Goal: Information Seeking & Learning: Learn about a topic

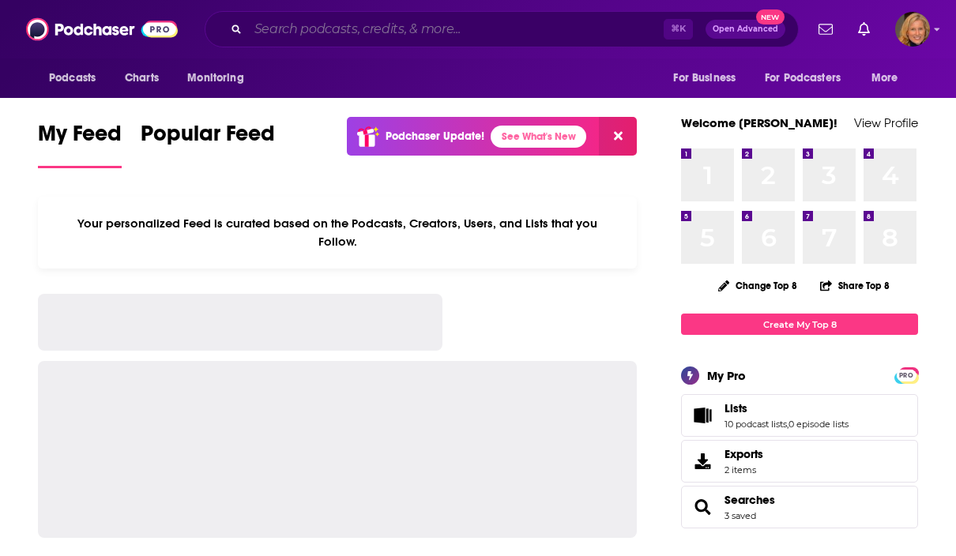
click at [323, 32] on input "Search podcasts, credits, & more..." at bounding box center [456, 29] width 416 height 25
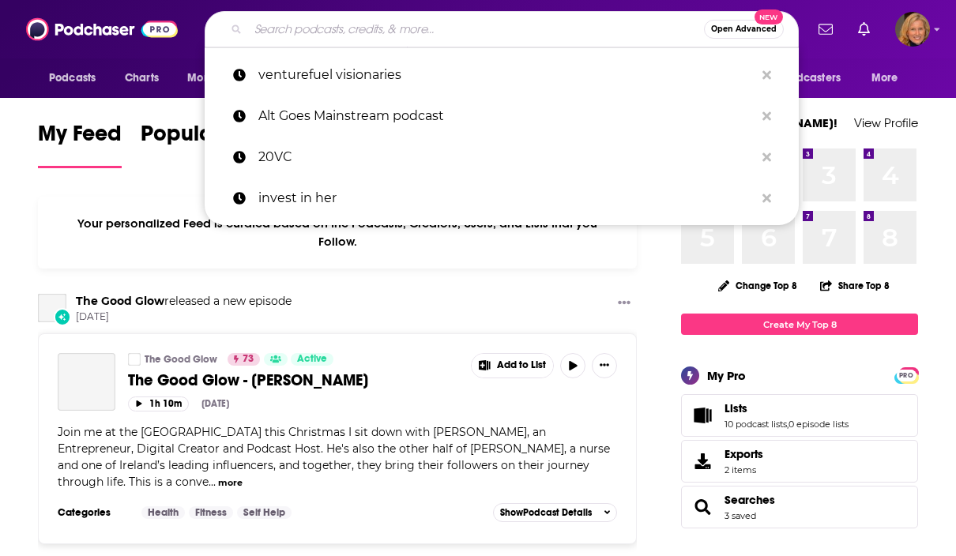
paste input "Wantrepreneur to Entrepreneur Podcast"
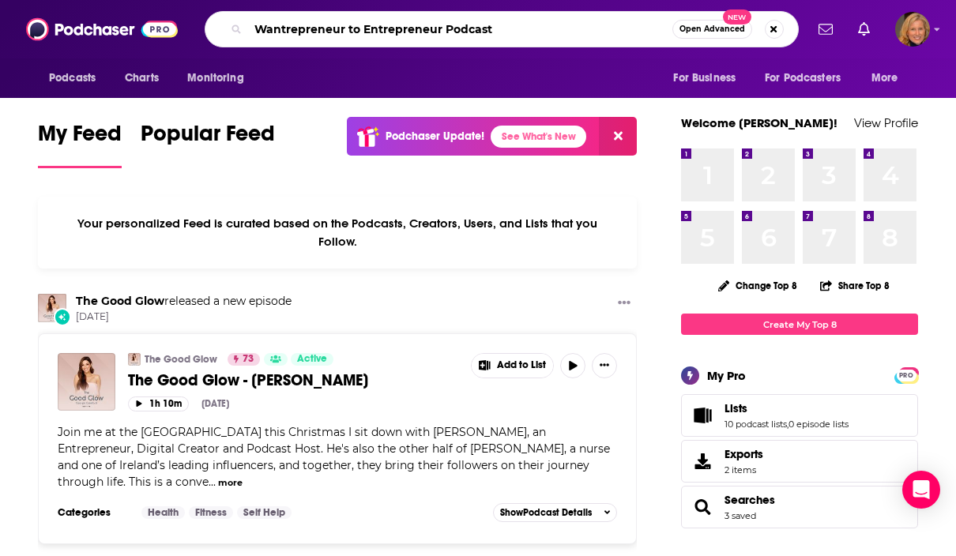
type input "Wantrepreneur to Entrepreneur Podcast"
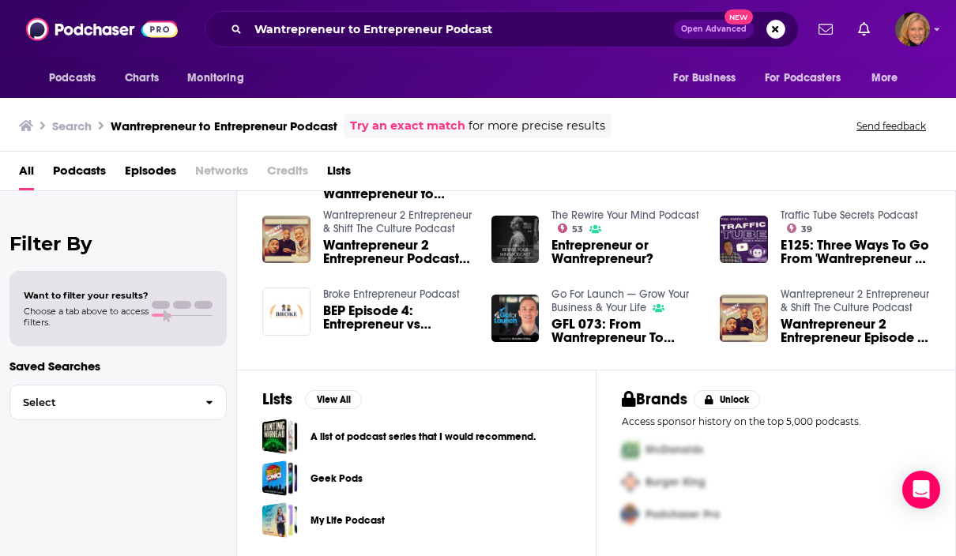
scroll to position [331, 0]
click at [108, 169] on div "All Podcasts Episodes Networks Credits Lists" at bounding box center [481, 174] width 924 height 32
click at [75, 166] on span "Podcasts" at bounding box center [79, 174] width 53 height 32
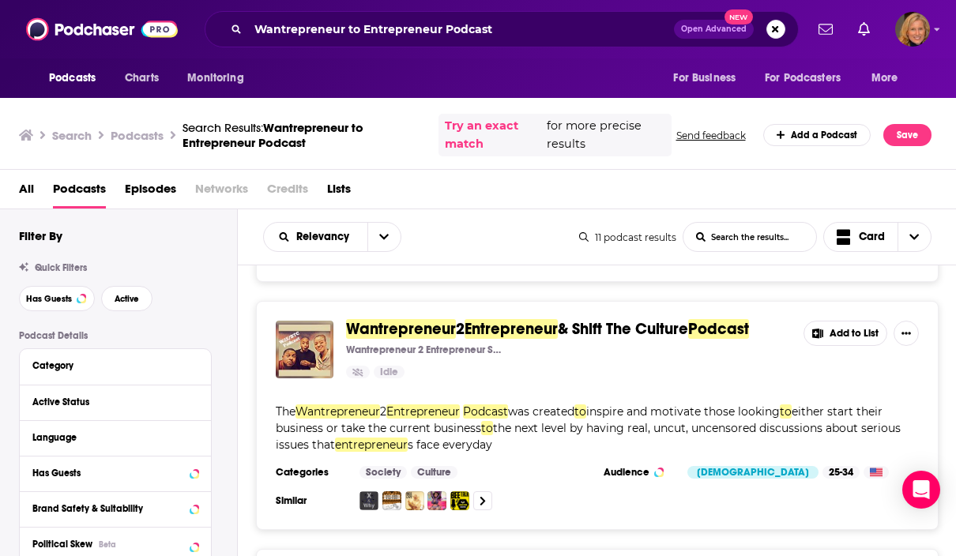
scroll to position [285, 0]
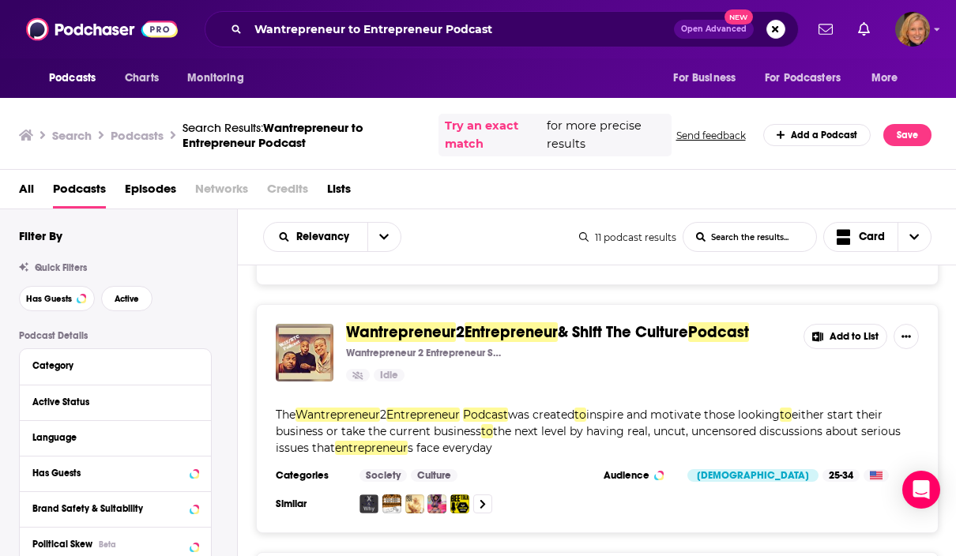
click at [309, 324] on img "Wantrepreneur 2 Entrepreneur & Shift The Culture Podcast" at bounding box center [305, 353] width 58 height 58
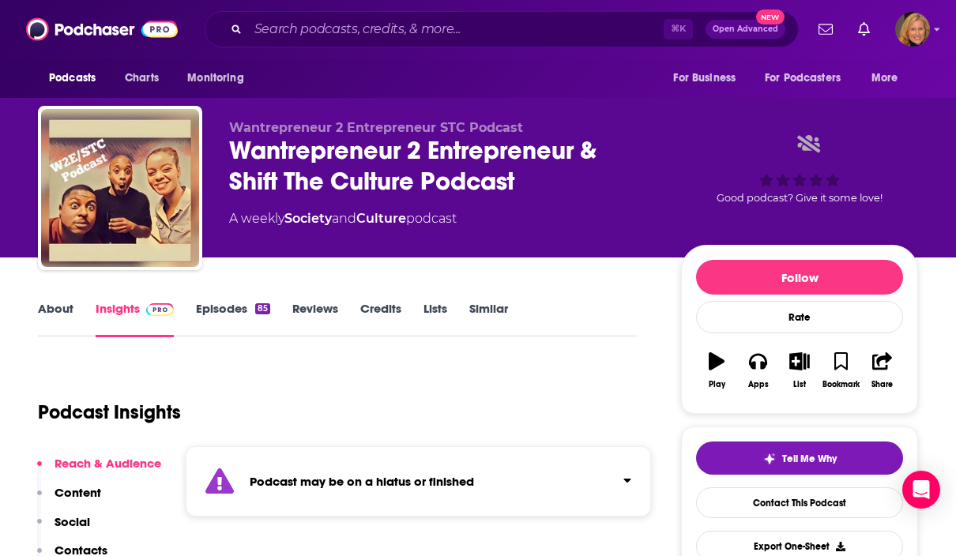
click at [59, 312] on link "About" at bounding box center [56, 319] width 36 height 36
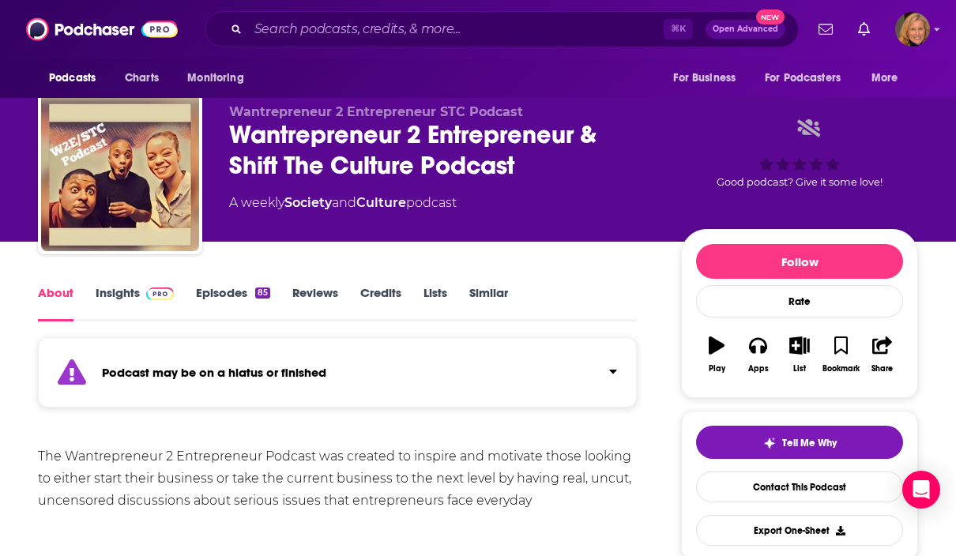
scroll to position [19, 0]
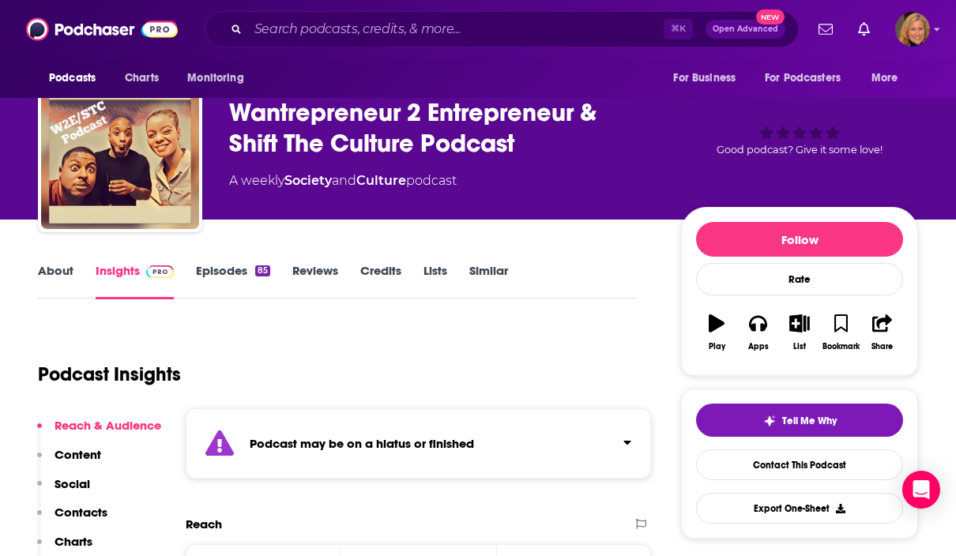
scroll to position [258, 0]
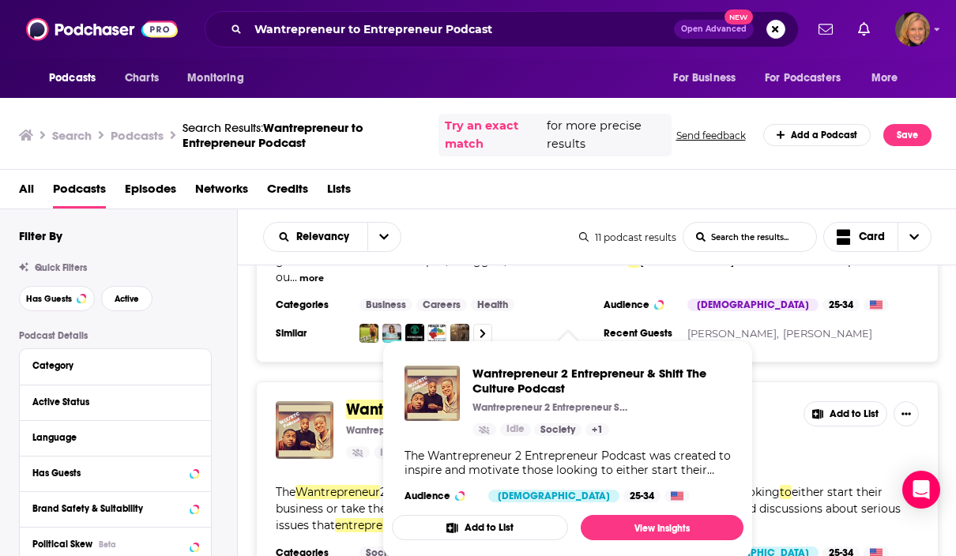
click at [517, 371] on span "Wantrepreneur 2 Entrepreneur & Shift The Culture Podcast" at bounding box center [601, 381] width 258 height 30
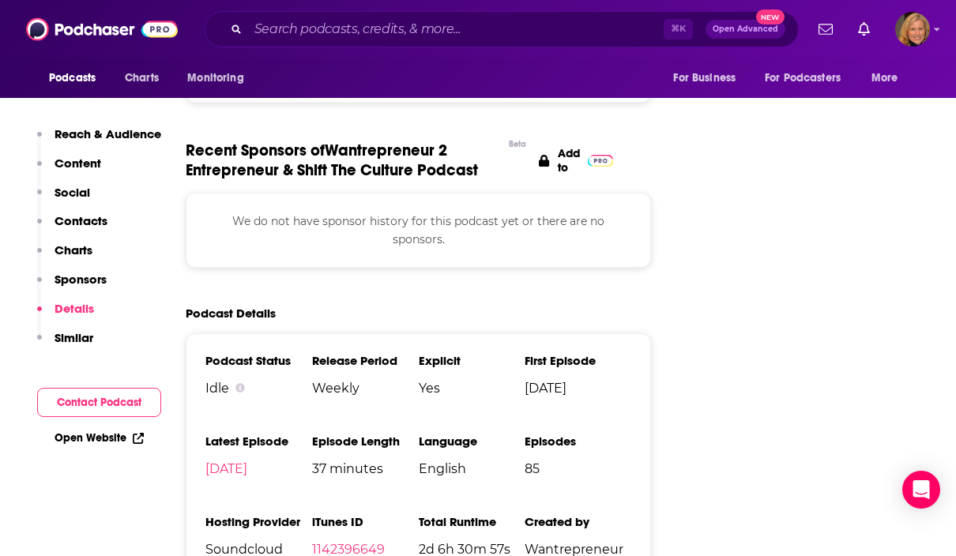
scroll to position [1229, 0]
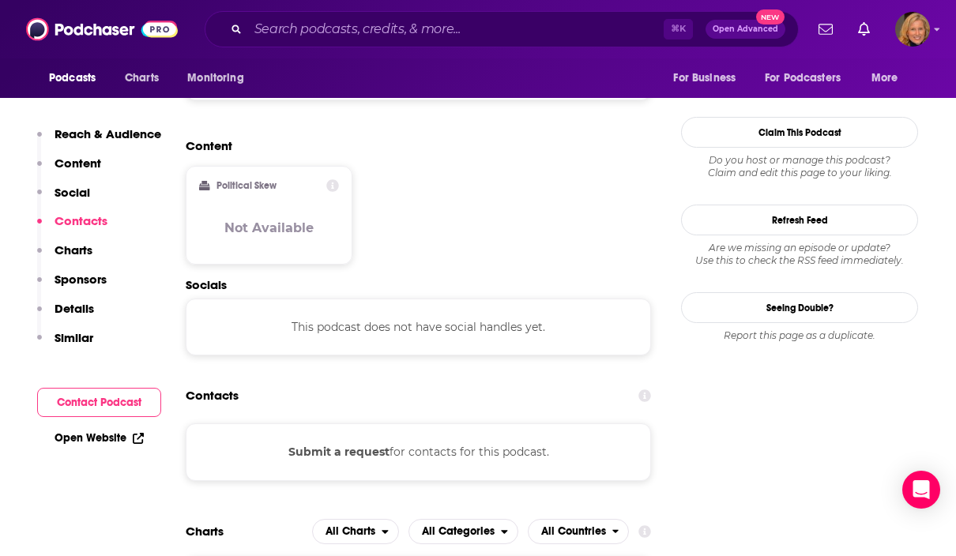
click at [99, 437] on link "Open Website" at bounding box center [99, 437] width 89 height 13
click at [299, 32] on input "Search podcasts, credits, & more..." at bounding box center [456, 29] width 416 height 25
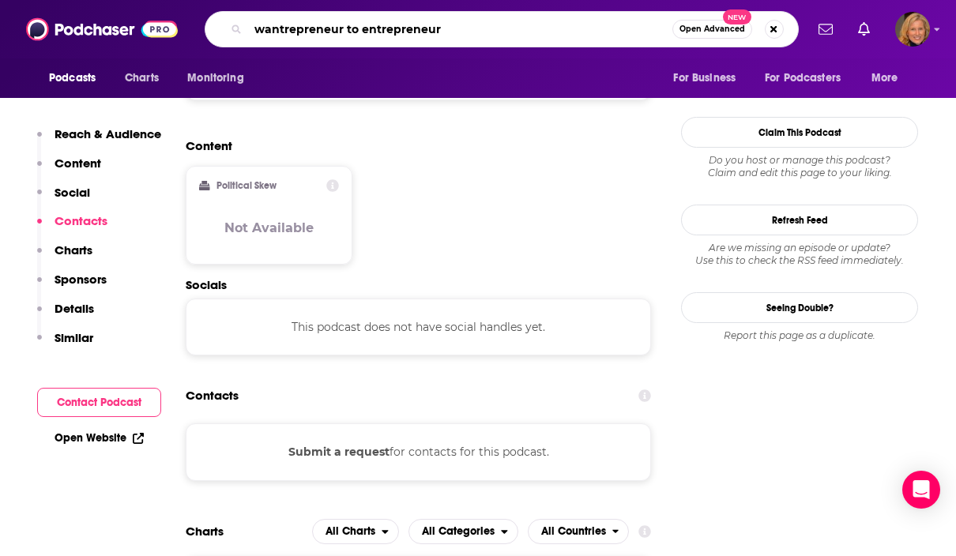
type input "wantrepreneur to entrepreneur"
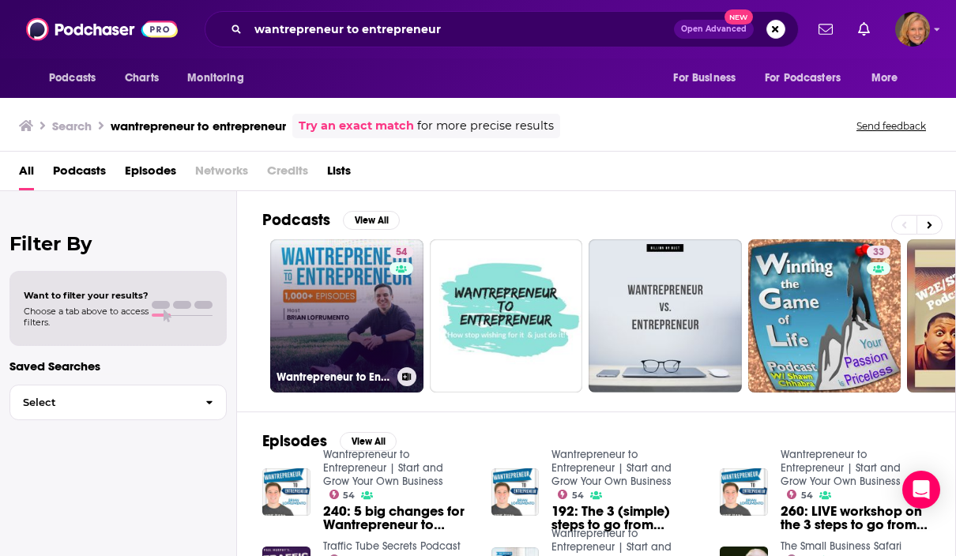
click at [352, 258] on link "54 Wantrepreneur to Entrepreneur | Start and Grow Your Own Business" at bounding box center [346, 315] width 153 height 153
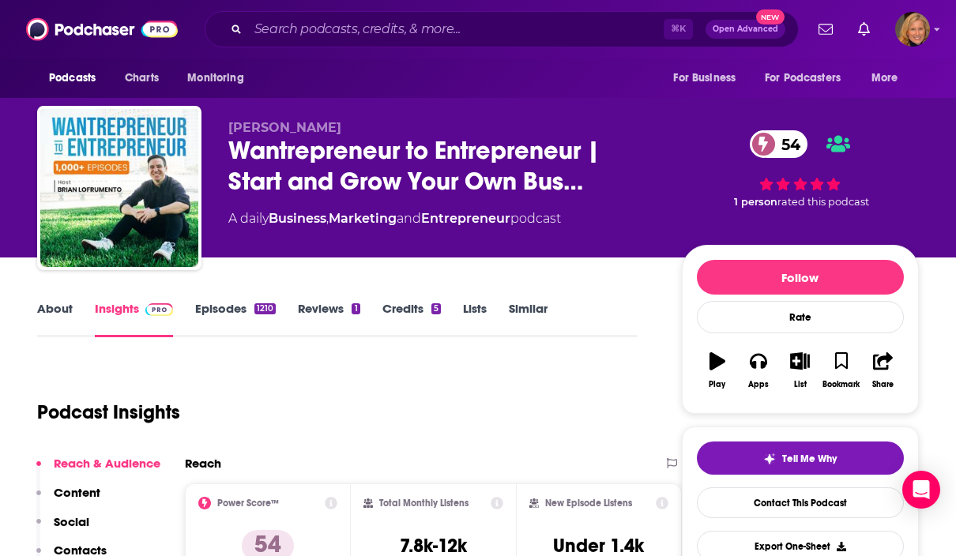
scroll to position [0, 1]
click at [58, 314] on link "About" at bounding box center [55, 319] width 36 height 36
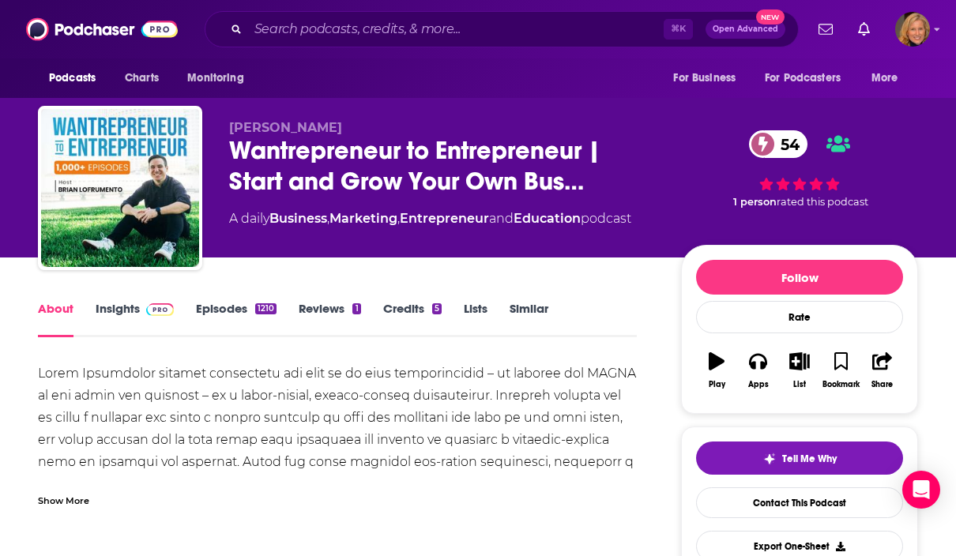
click at [122, 299] on div "About Insights Episodes 1210 Reviews 1 Credits 5 Lists Similar" at bounding box center [337, 318] width 599 height 39
click at [117, 311] on link "Insights" at bounding box center [135, 319] width 78 height 36
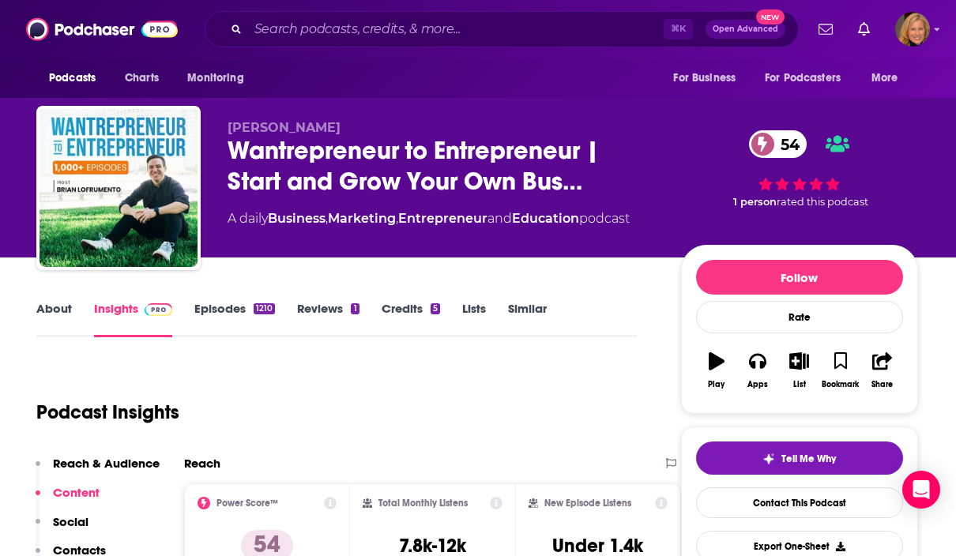
scroll to position [0, 2]
click at [241, 307] on link "Episodes 1210" at bounding box center [234, 319] width 81 height 36
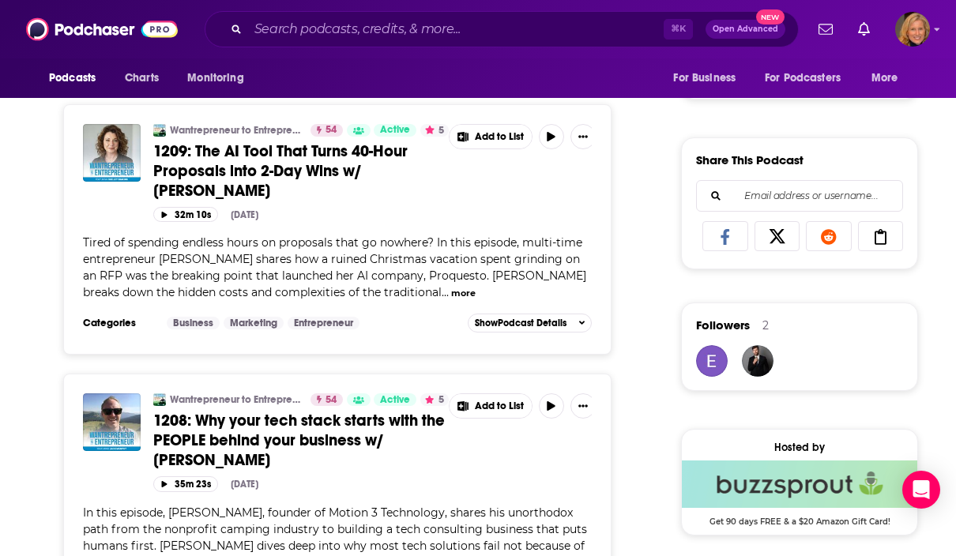
scroll to position [917, 0]
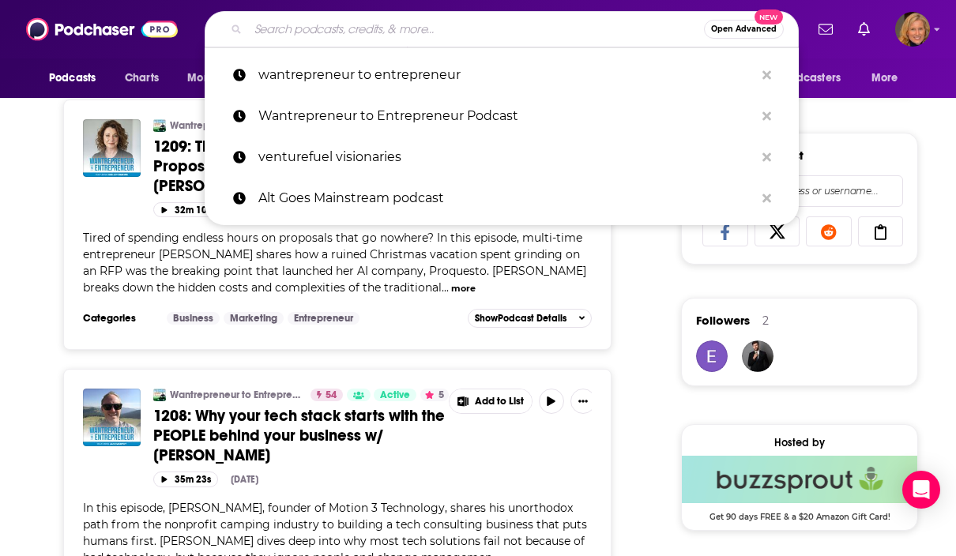
click at [362, 39] on input "Search podcasts, credits, & more..." at bounding box center [476, 29] width 456 height 25
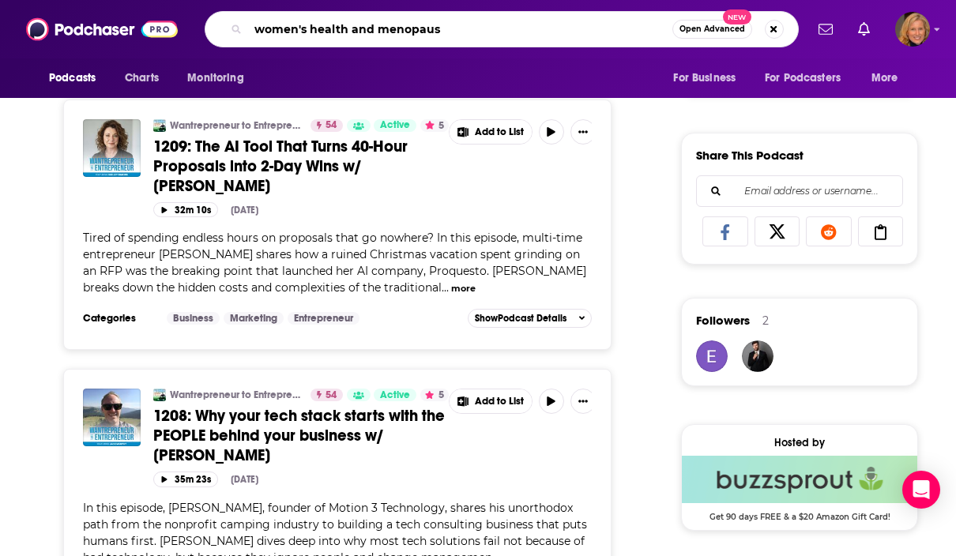
type input "women's health and menopause"
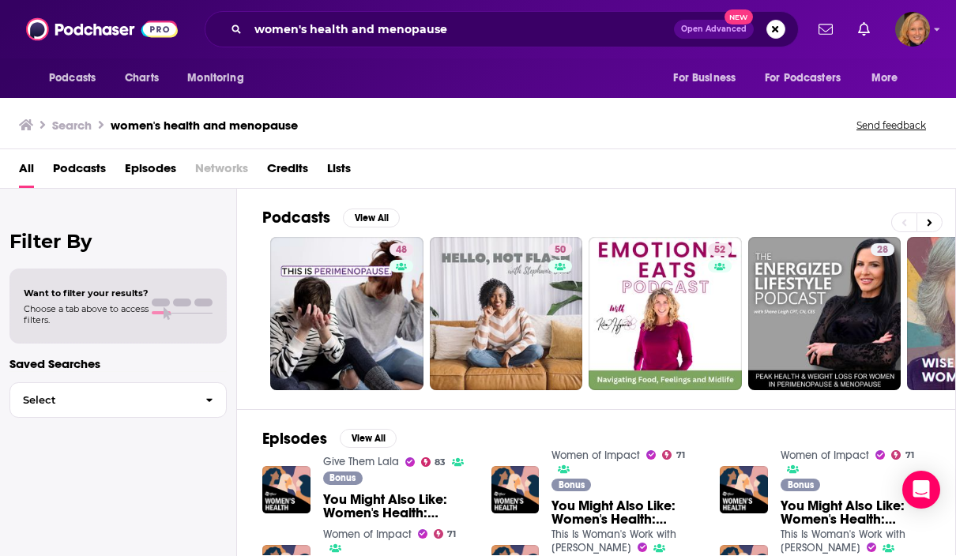
click at [88, 166] on span "Podcasts" at bounding box center [79, 172] width 53 height 32
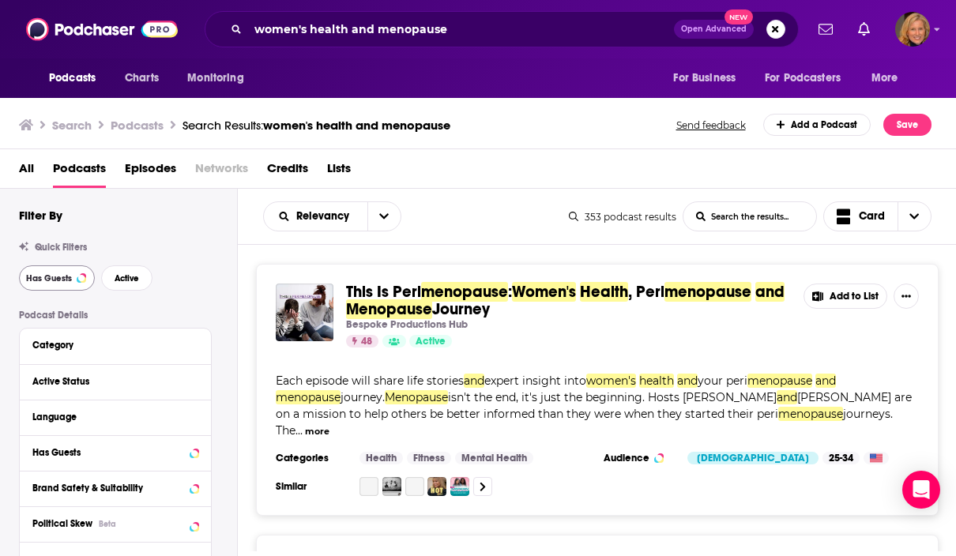
click at [59, 277] on span "Has Guests" at bounding box center [49, 278] width 46 height 9
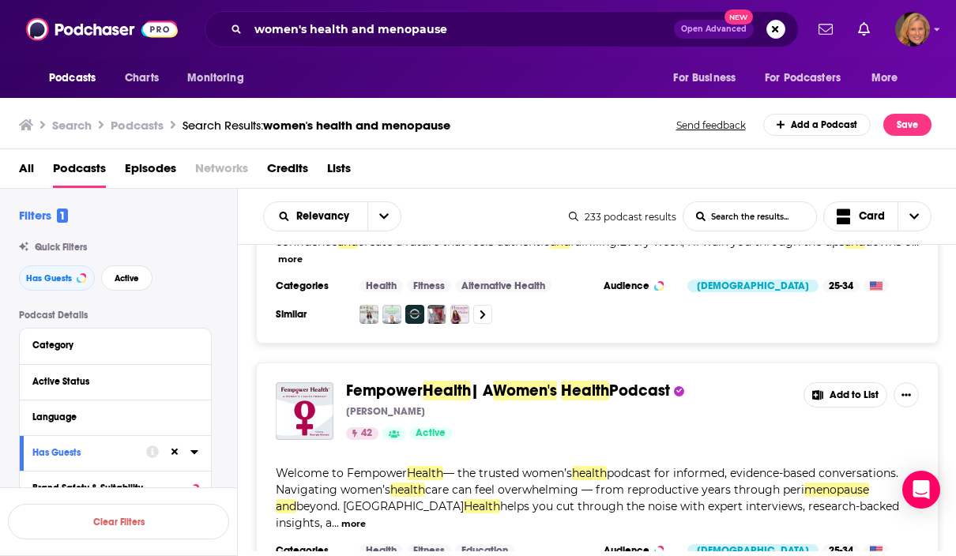
scroll to position [1548, 0]
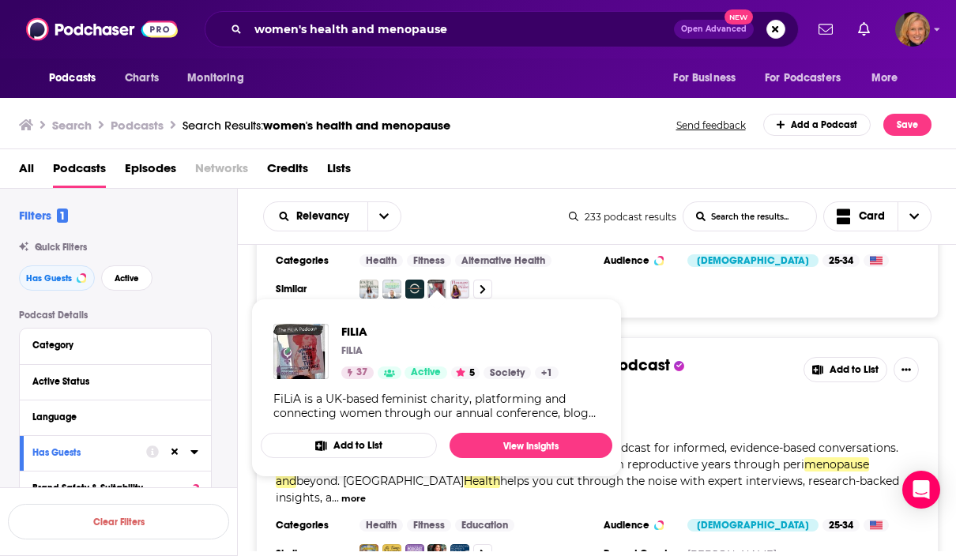
click at [700, 402] on div "42 Active" at bounding box center [568, 408] width 445 height 13
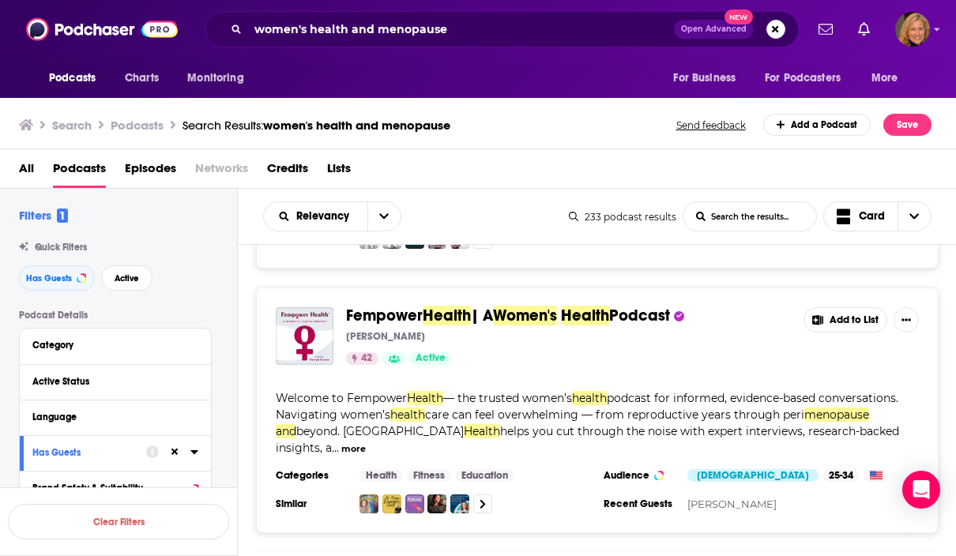
scroll to position [1600, 0]
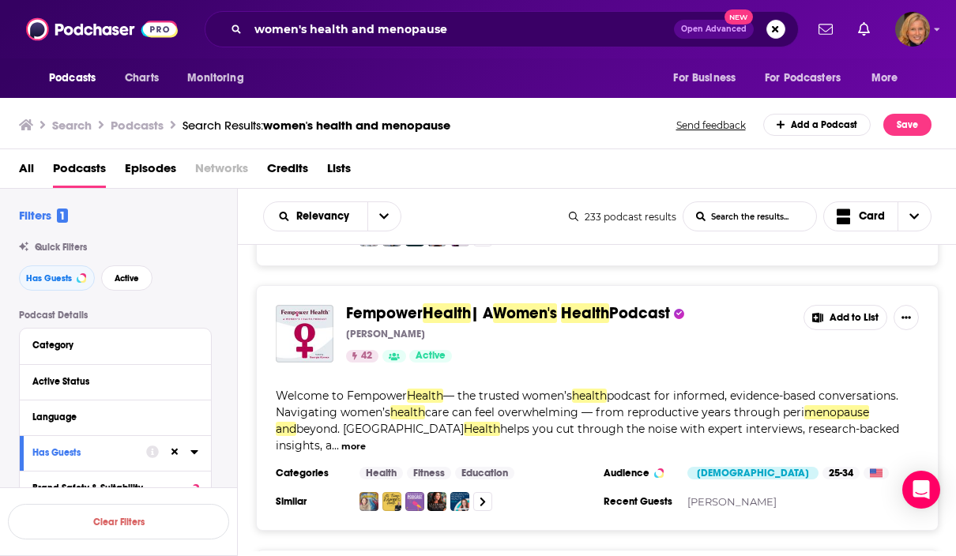
click at [366, 440] on button "more" at bounding box center [353, 446] width 24 height 13
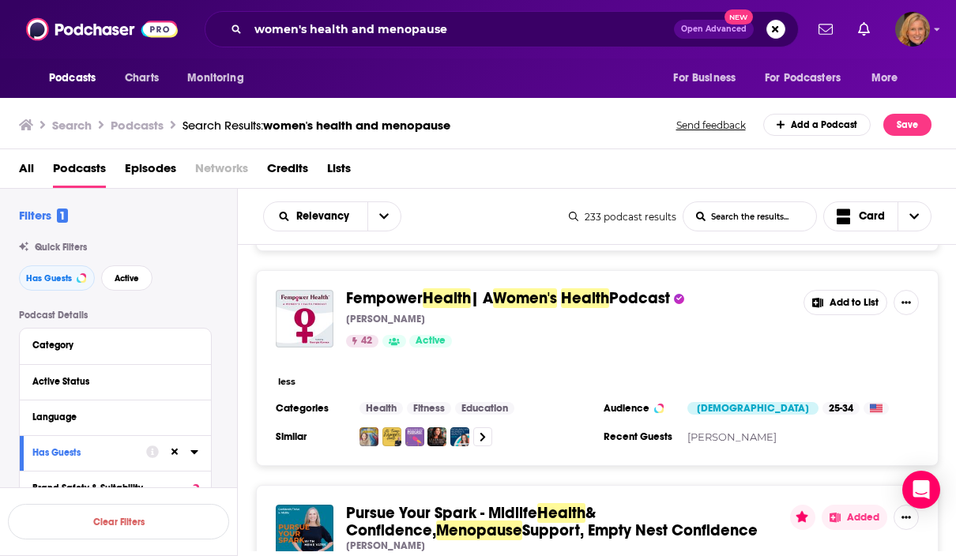
scroll to position [1628, 0]
